Goal: Check status

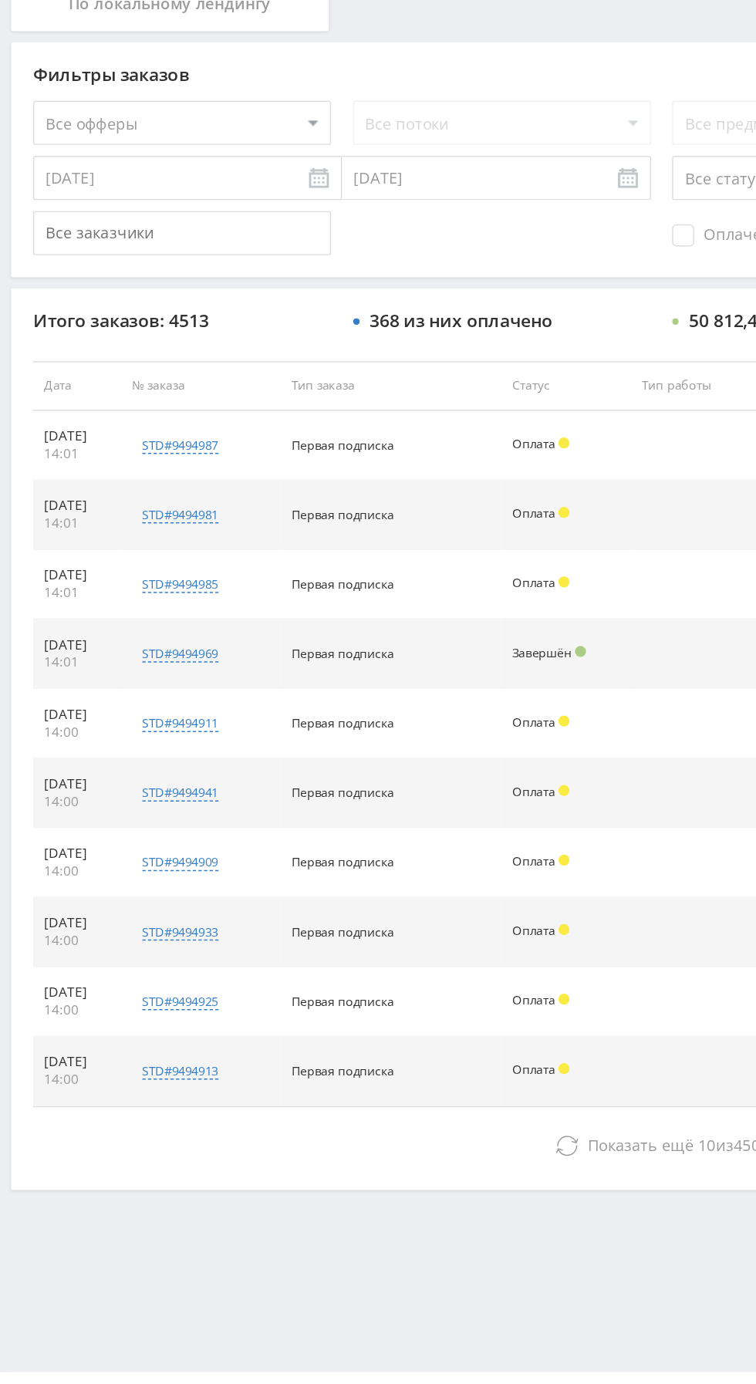
click at [389, 1179] on icon at bounding box center [396, 1179] width 15 height 15
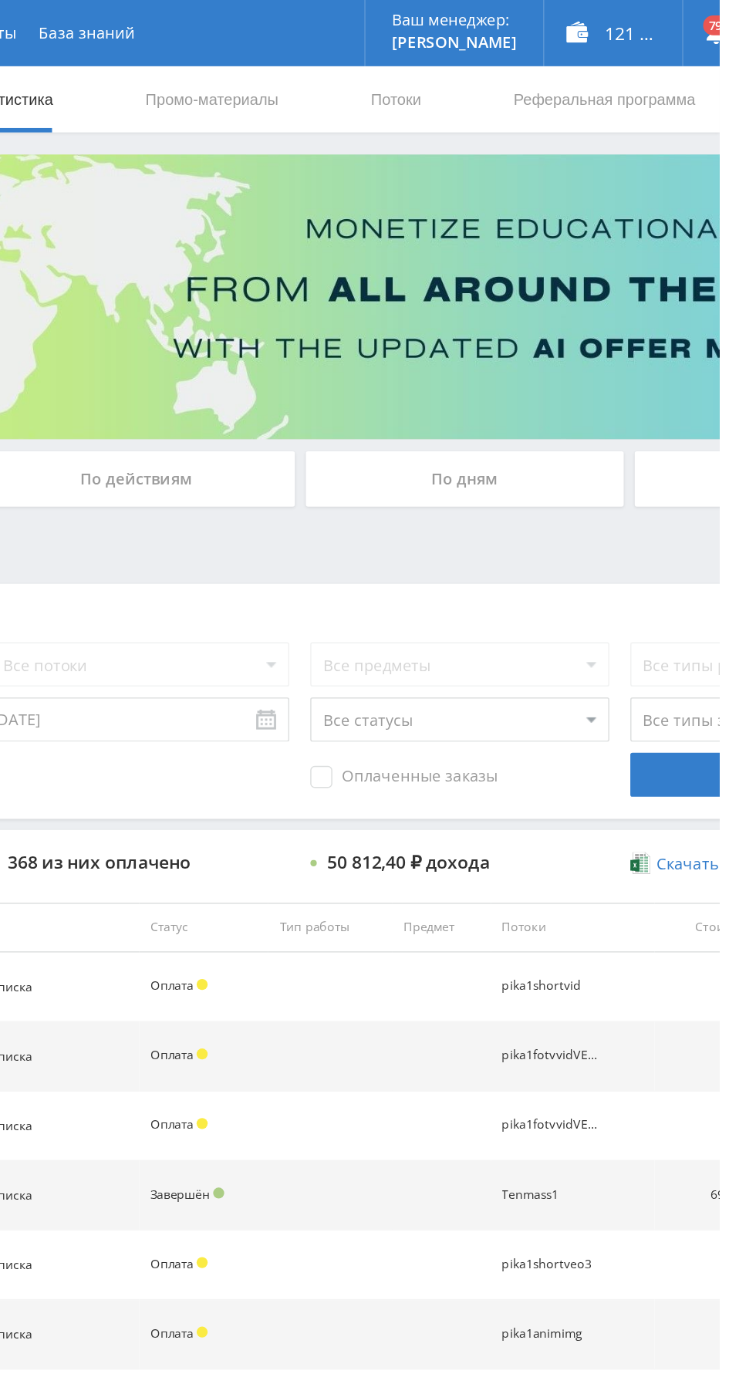
click at [583, 316] on div "По дням" at bounding box center [578, 334] width 222 height 39
click at [0, 0] on input "По дням" at bounding box center [0, 0] width 0 height 0
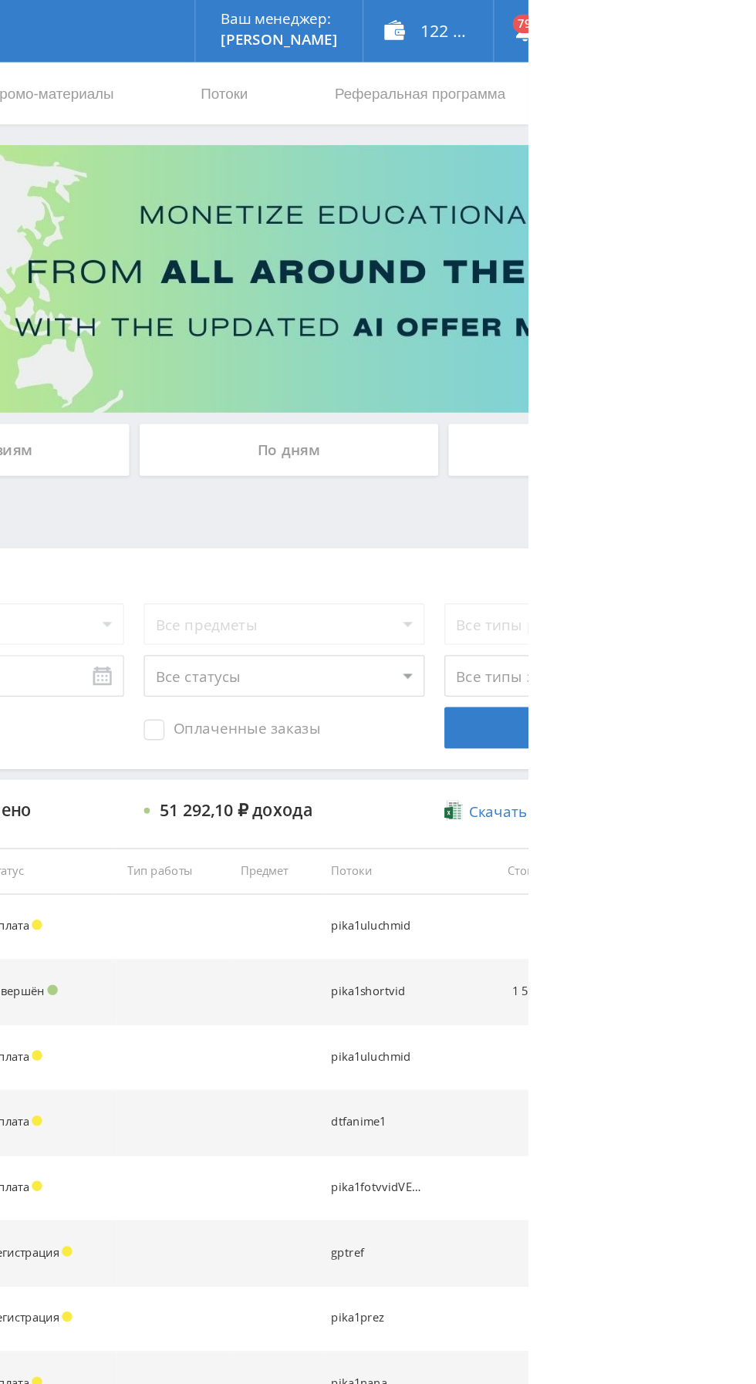
click at [544, 330] on div "По дням" at bounding box center [578, 334] width 222 height 39
click at [0, 0] on input "По дням" at bounding box center [0, 0] width 0 height 0
